Goal: Check status: Check status

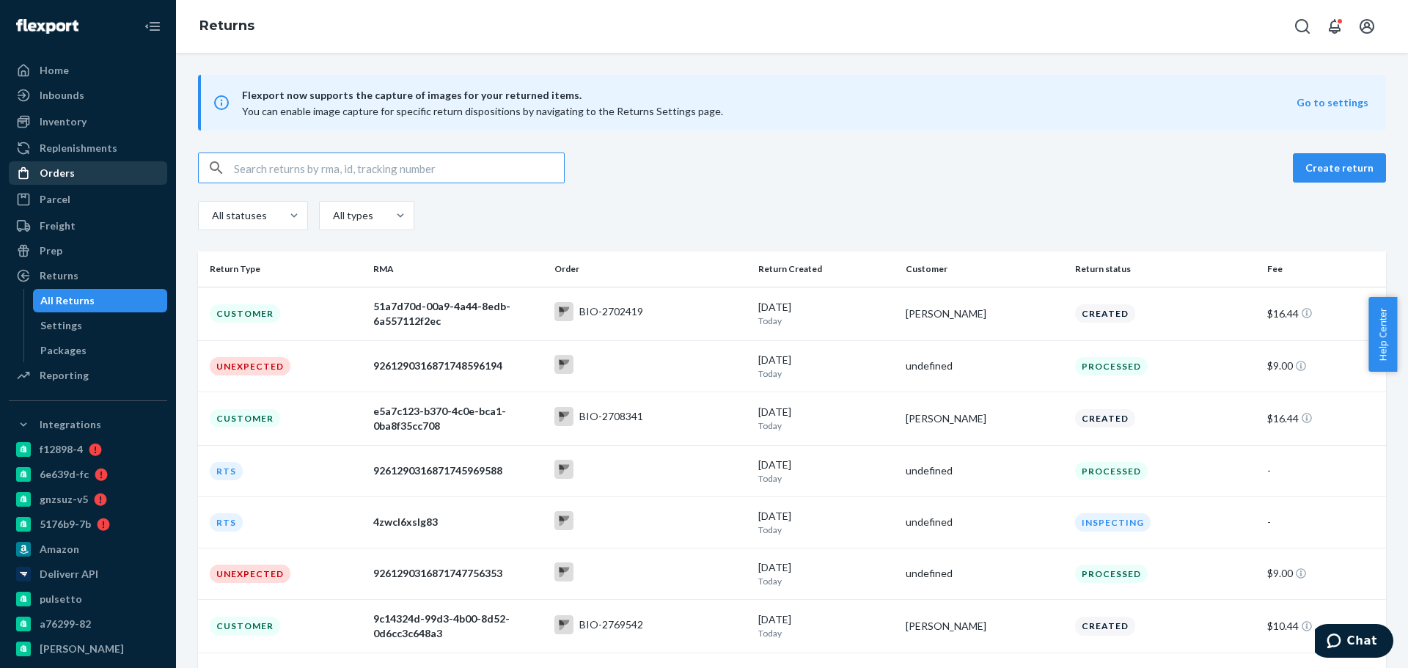
click at [68, 182] on div "Orders" at bounding box center [87, 173] width 155 height 21
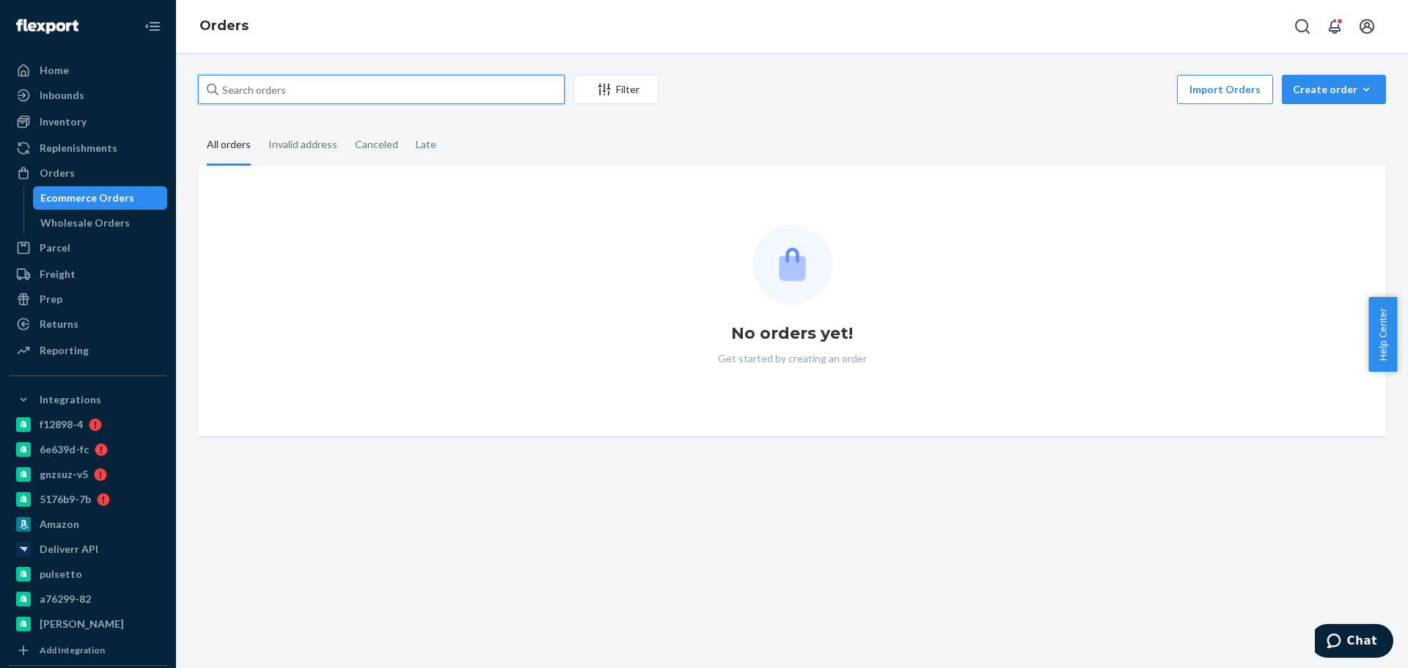
click at [312, 83] on input "text" at bounding box center [381, 89] width 367 height 29
paste input "698637"
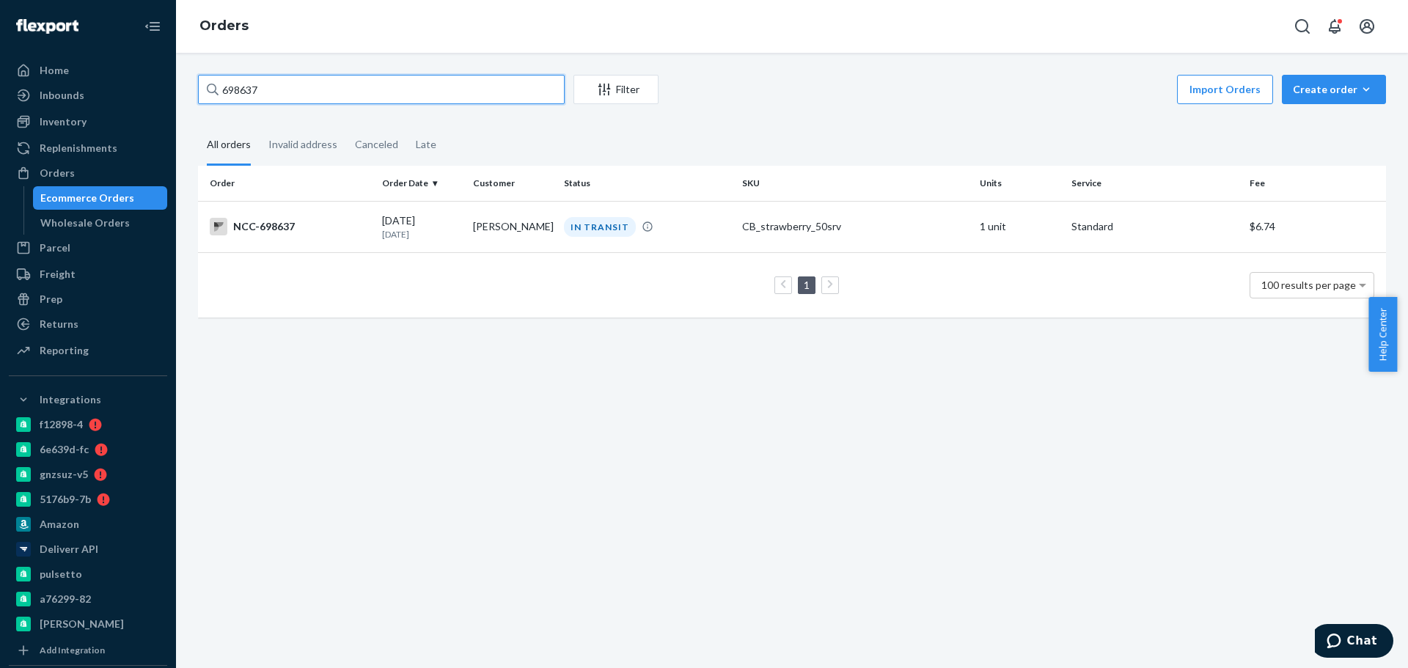
type input "698637"
click at [592, 232] on div "IN TRANSIT" at bounding box center [600, 227] width 72 height 20
